Goal: Find specific fact

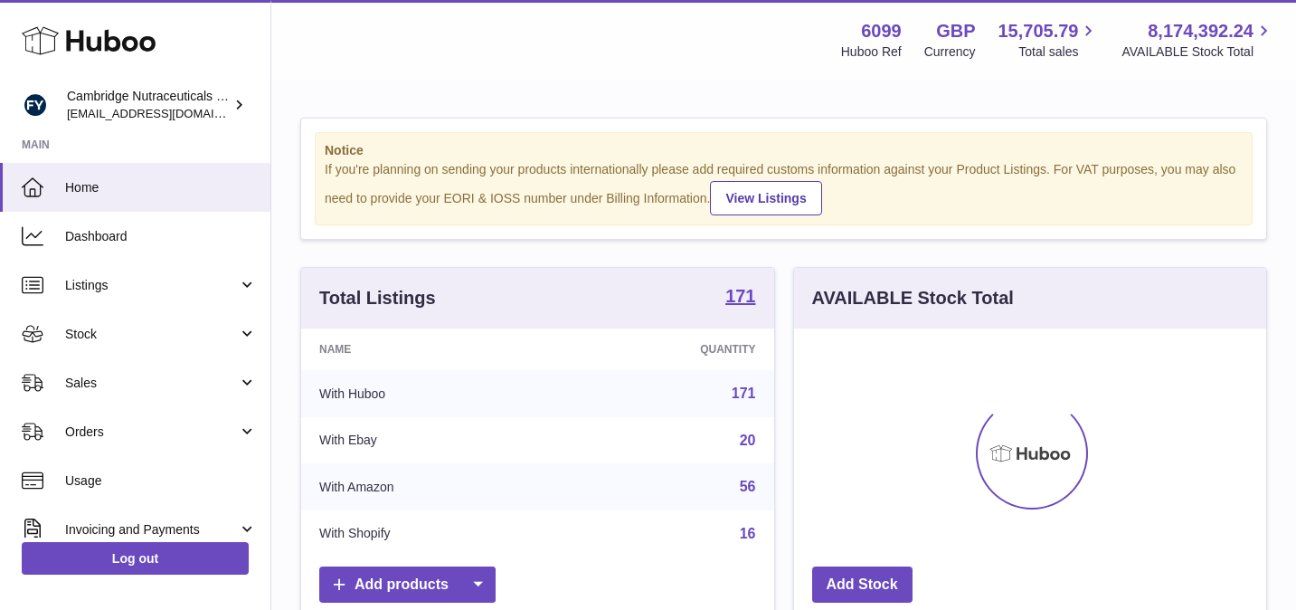
scroll to position [282, 472]
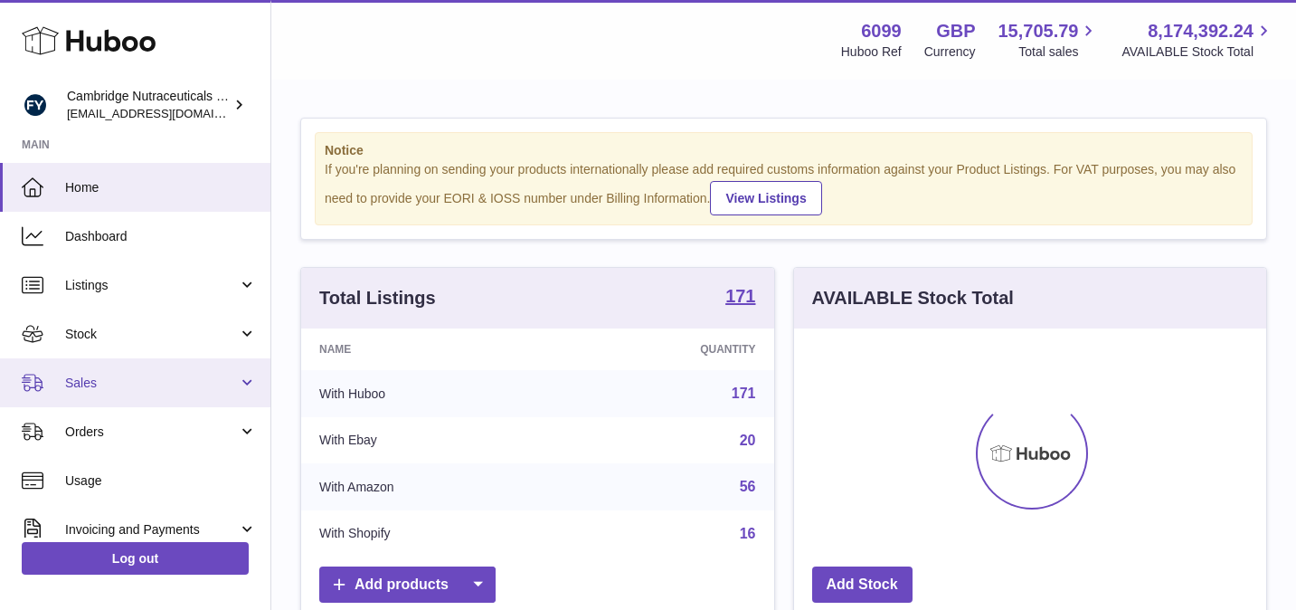
click at [144, 386] on span "Sales" at bounding box center [151, 383] width 173 height 17
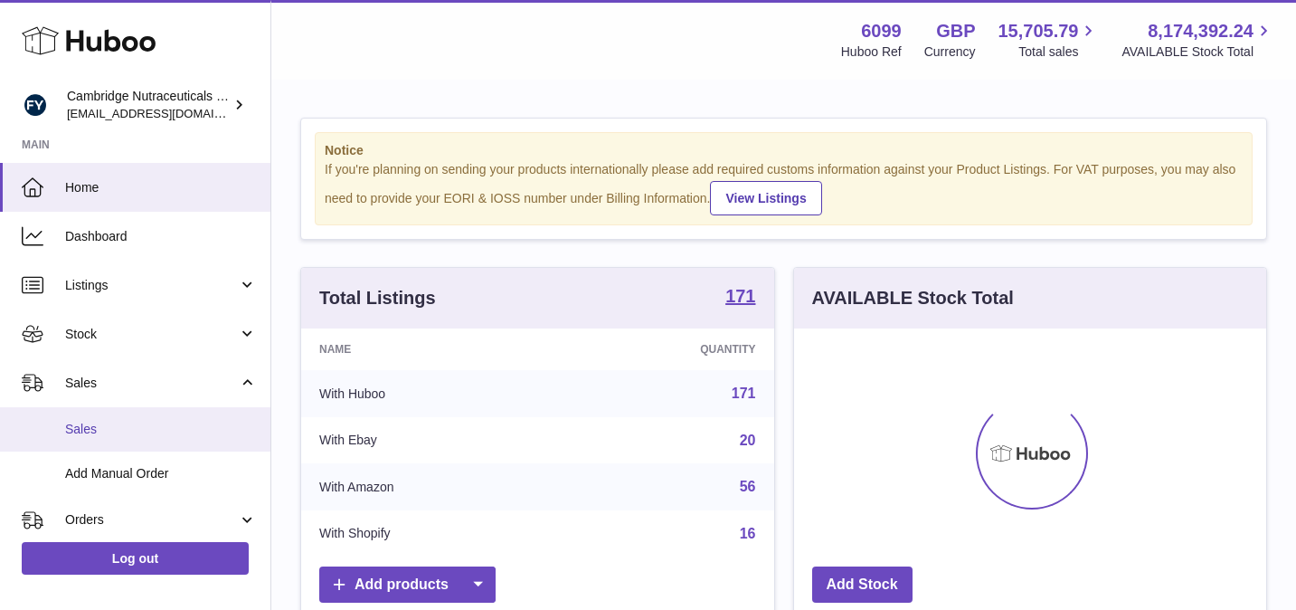
click at [150, 427] on span "Sales" at bounding box center [161, 429] width 192 height 17
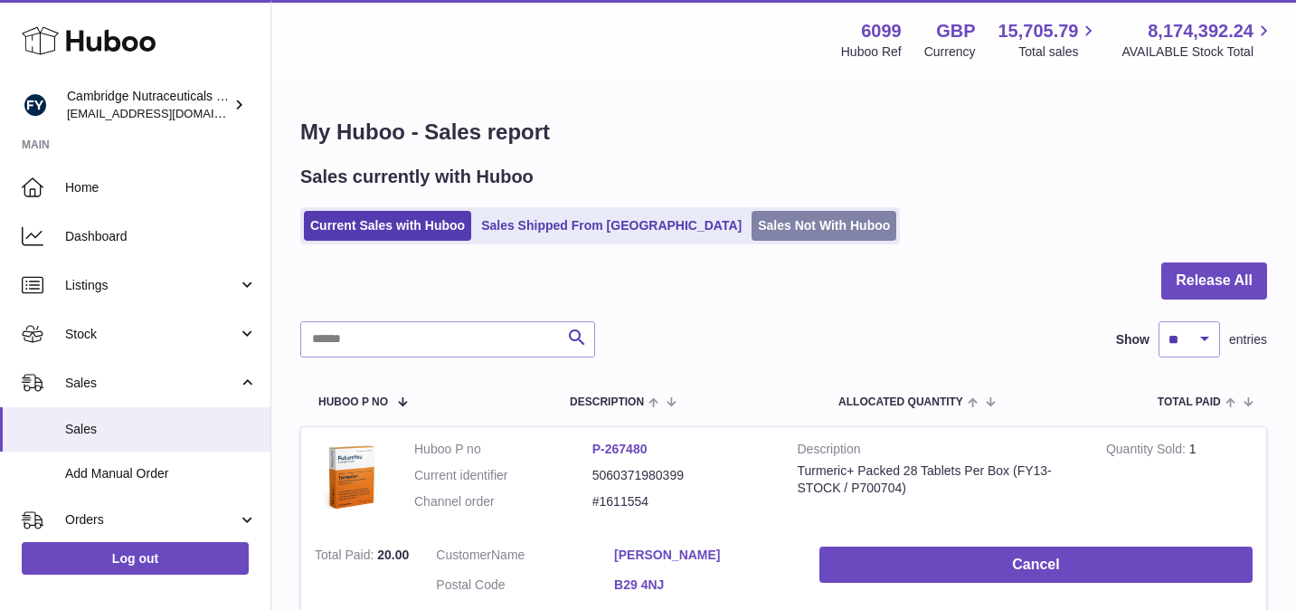
click at [752, 233] on link "Sales Not With Huboo" at bounding box center [824, 226] width 145 height 30
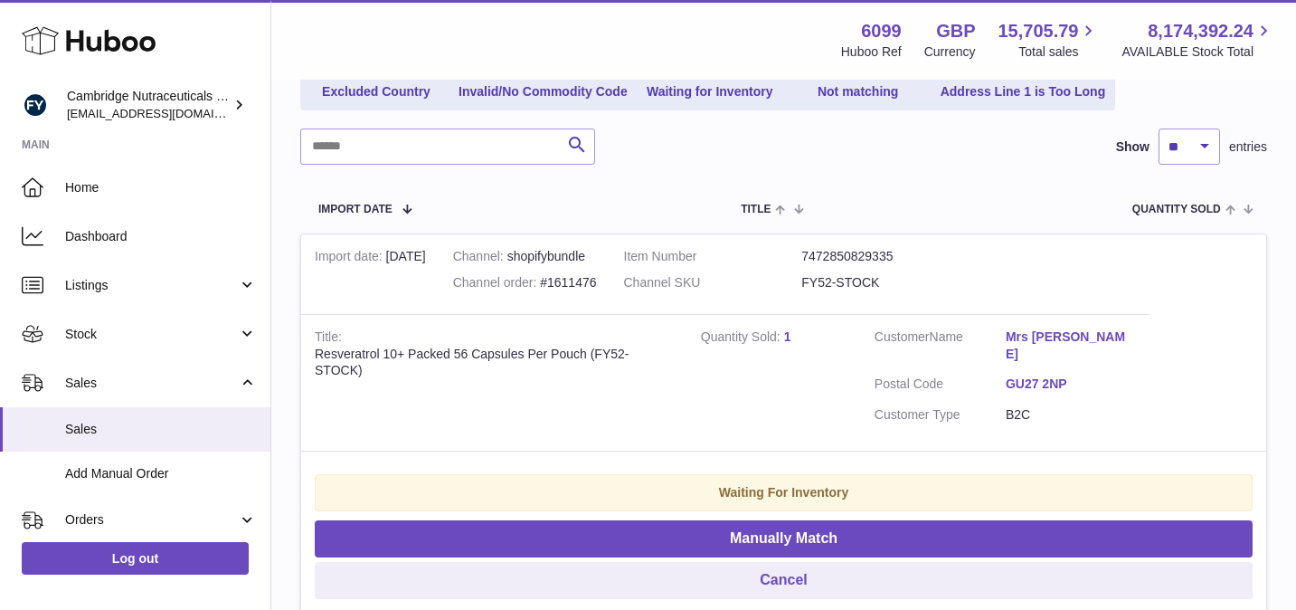
scroll to position [233, 0]
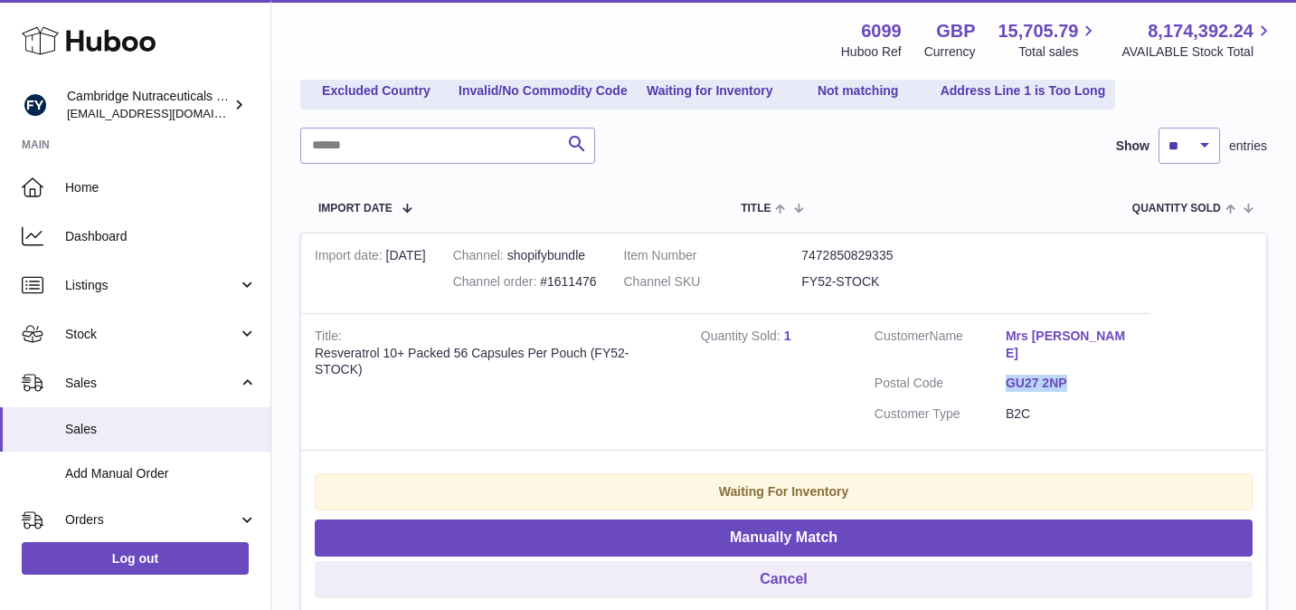
drag, startPoint x: 1078, startPoint y: 377, endPoint x: 986, endPoint y: 360, distance: 93.0
click at [986, 360] on dl "Customer Name Mrs [PERSON_NAME] Postal Code GU27 2NP Customer Type B2C" at bounding box center [1006, 380] width 262 height 105
copy dl "GU27 2NP"
